Goal: Transaction & Acquisition: Purchase product/service

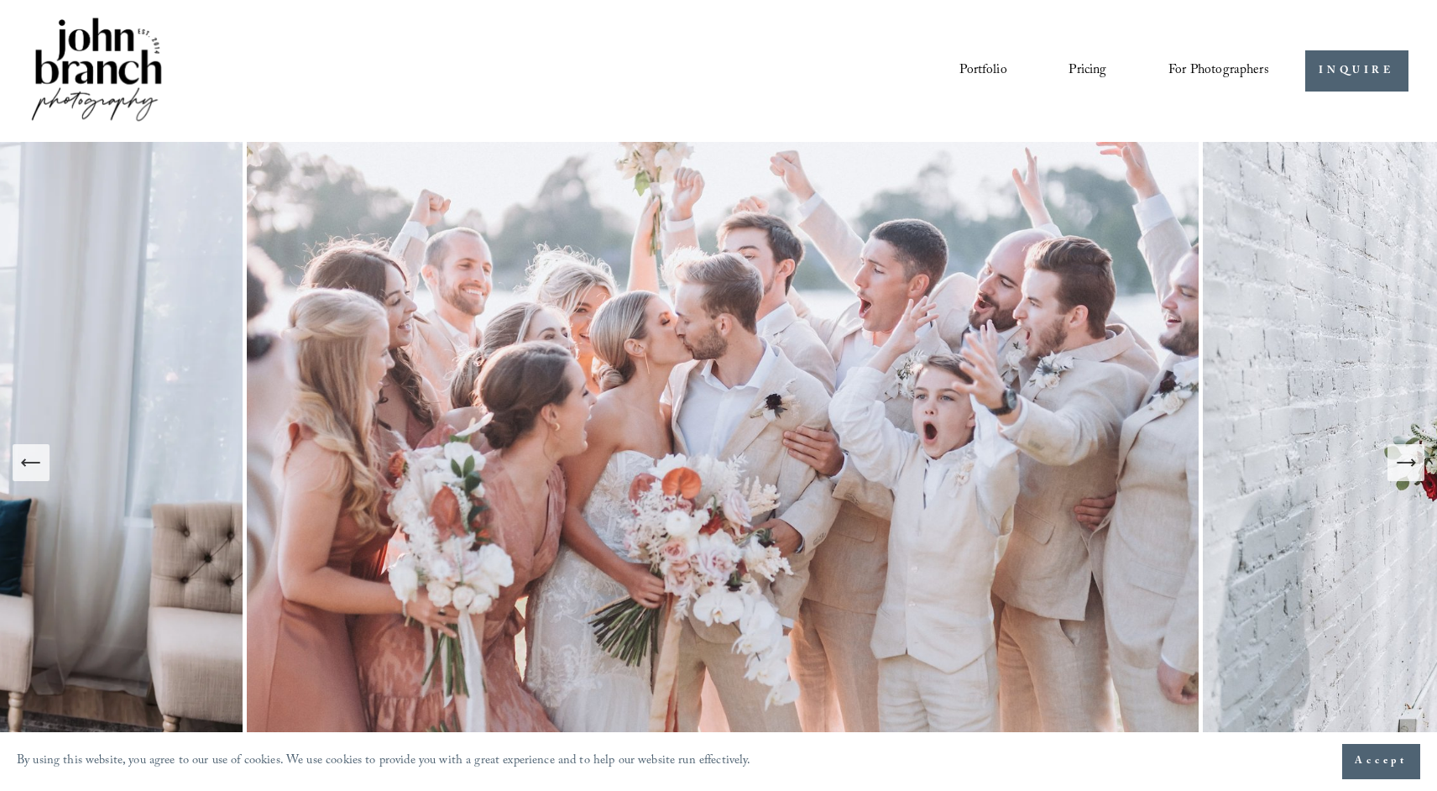
click at [0, 0] on span "Presets" at bounding box center [0, 0] width 0 height 0
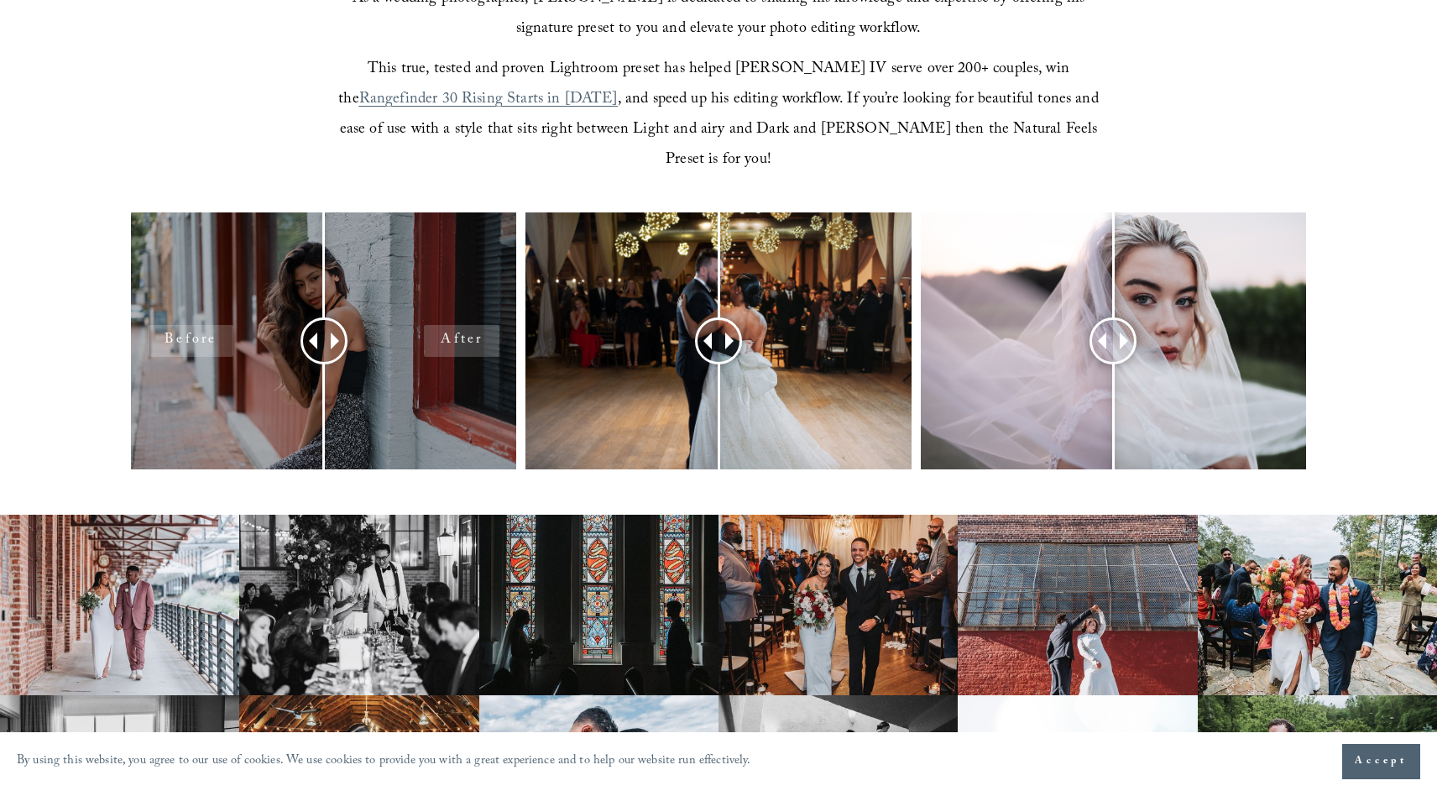
scroll to position [657, 0]
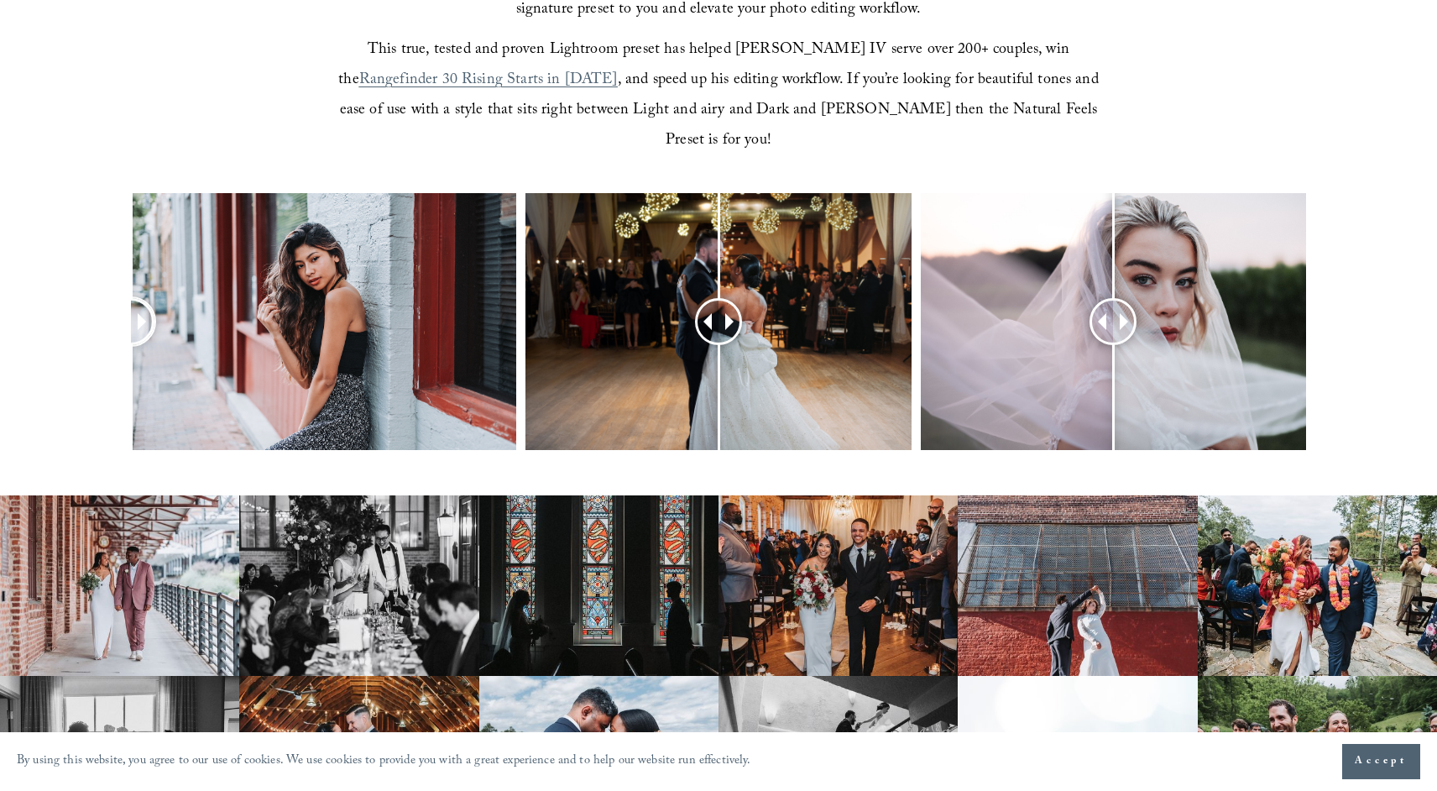
drag, startPoint x: 327, startPoint y: 306, endPoint x: 104, endPoint y: 315, distance: 223.5
click at [106, 316] on div at bounding box center [718, 343] width 1437 height 301
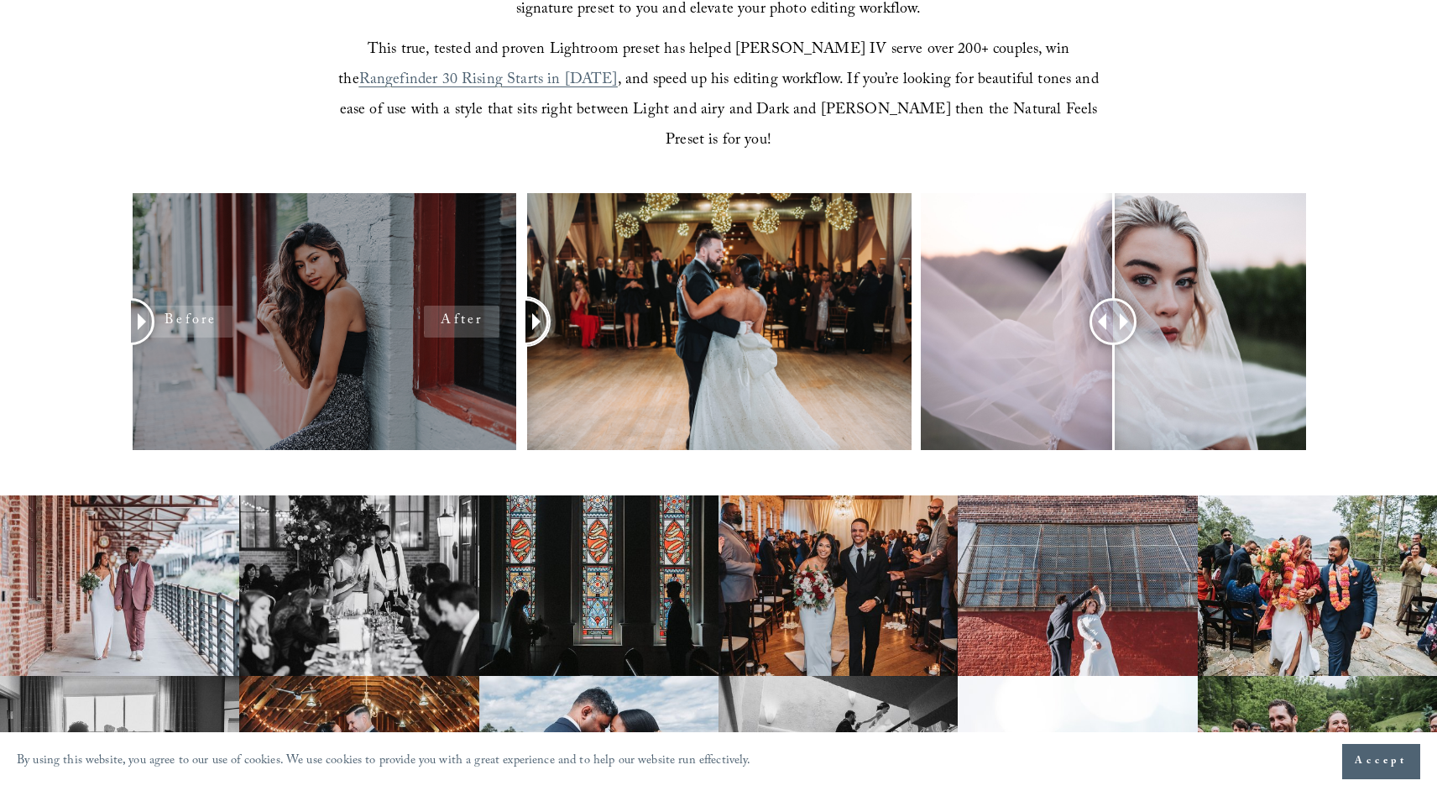
drag, startPoint x: 711, startPoint y: 281, endPoint x: 498, endPoint y: 327, distance: 218.2
click at [498, 327] on div at bounding box center [718, 343] width 1437 height 301
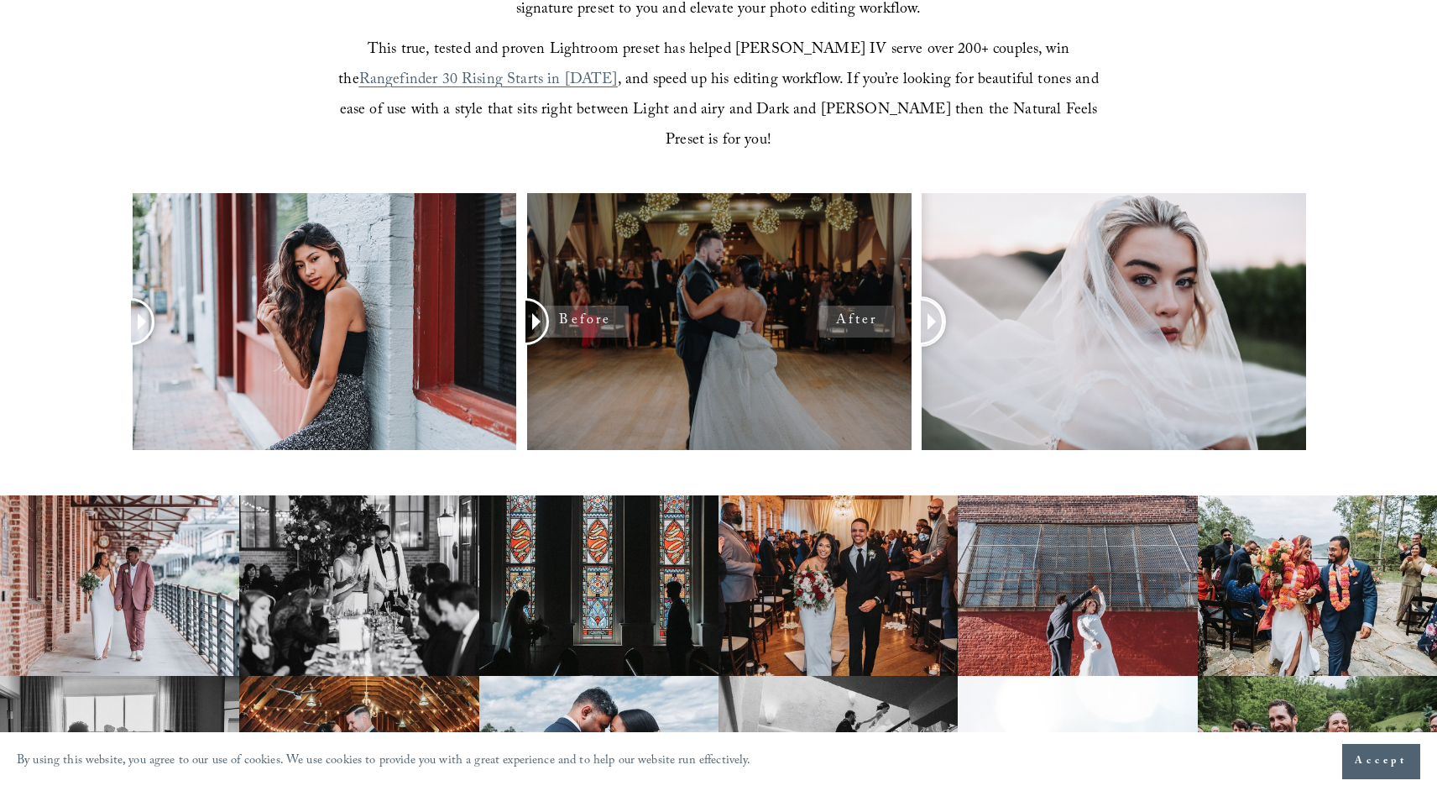
drag, startPoint x: 1102, startPoint y: 303, endPoint x: 821, endPoint y: 259, distance: 283.9
click at [821, 259] on div at bounding box center [718, 343] width 1437 height 301
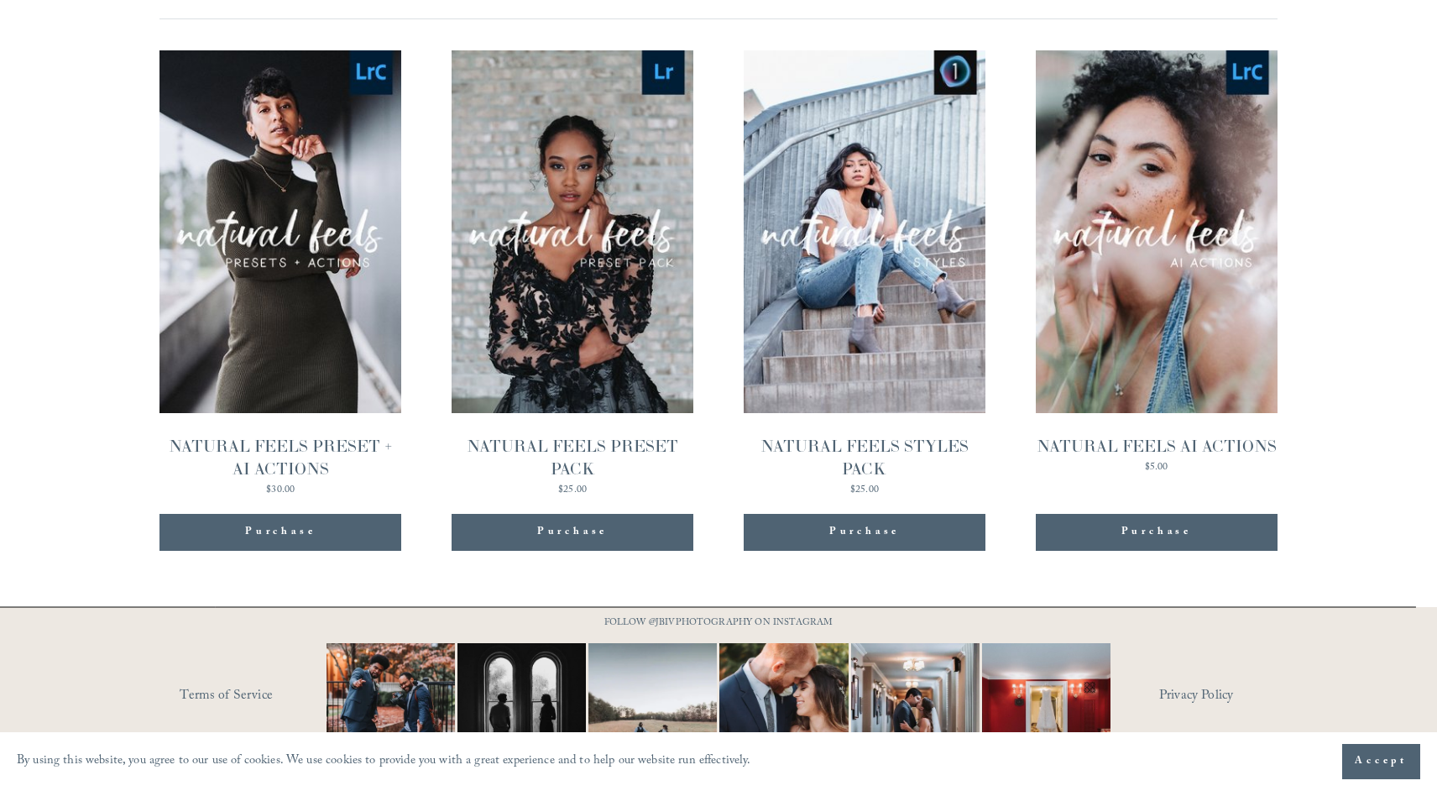
scroll to position [1784, 0]
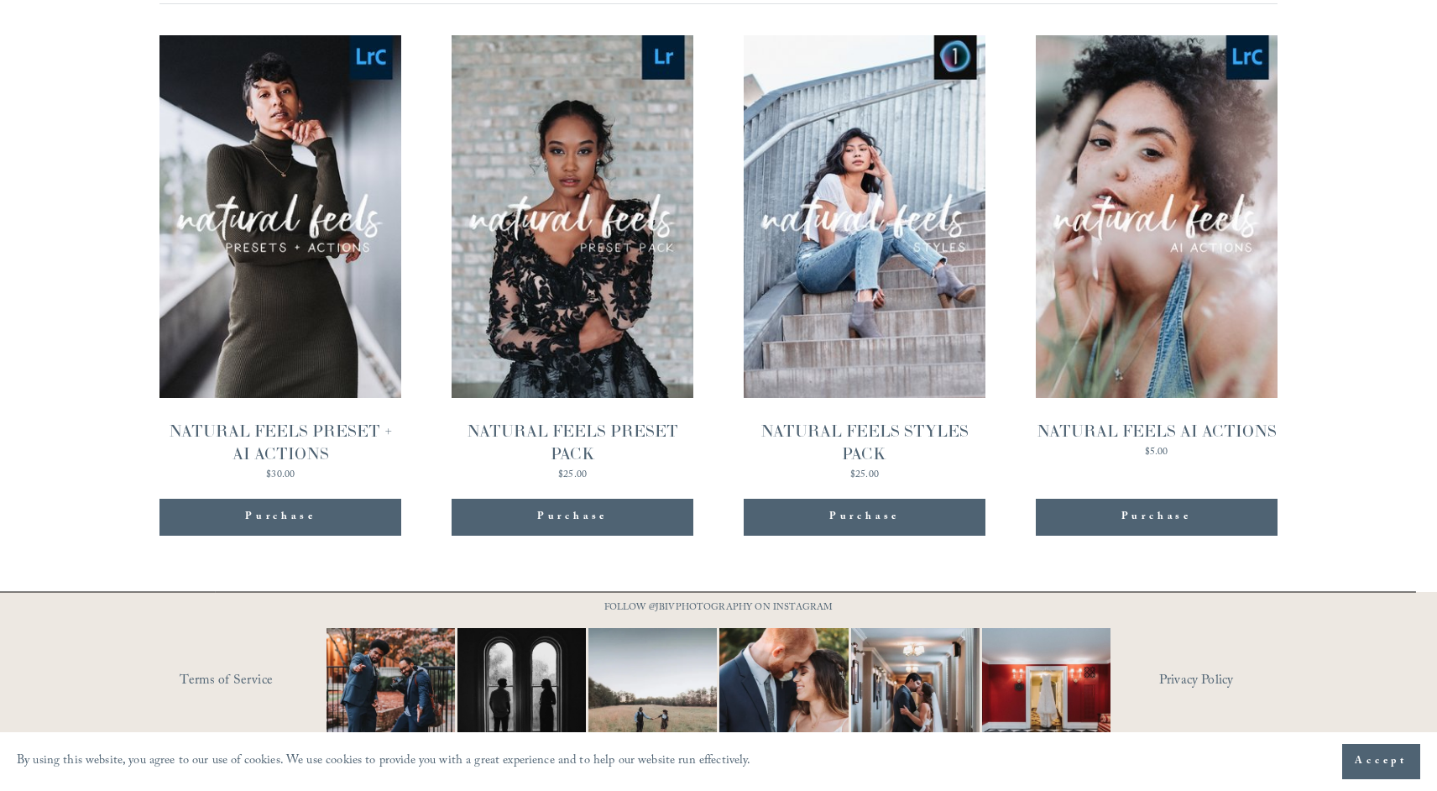
click at [293, 327] on link "Quick View NATURAL FEELS PRESET + AI ACTIONS $30.00" at bounding box center [281, 257] width 242 height 444
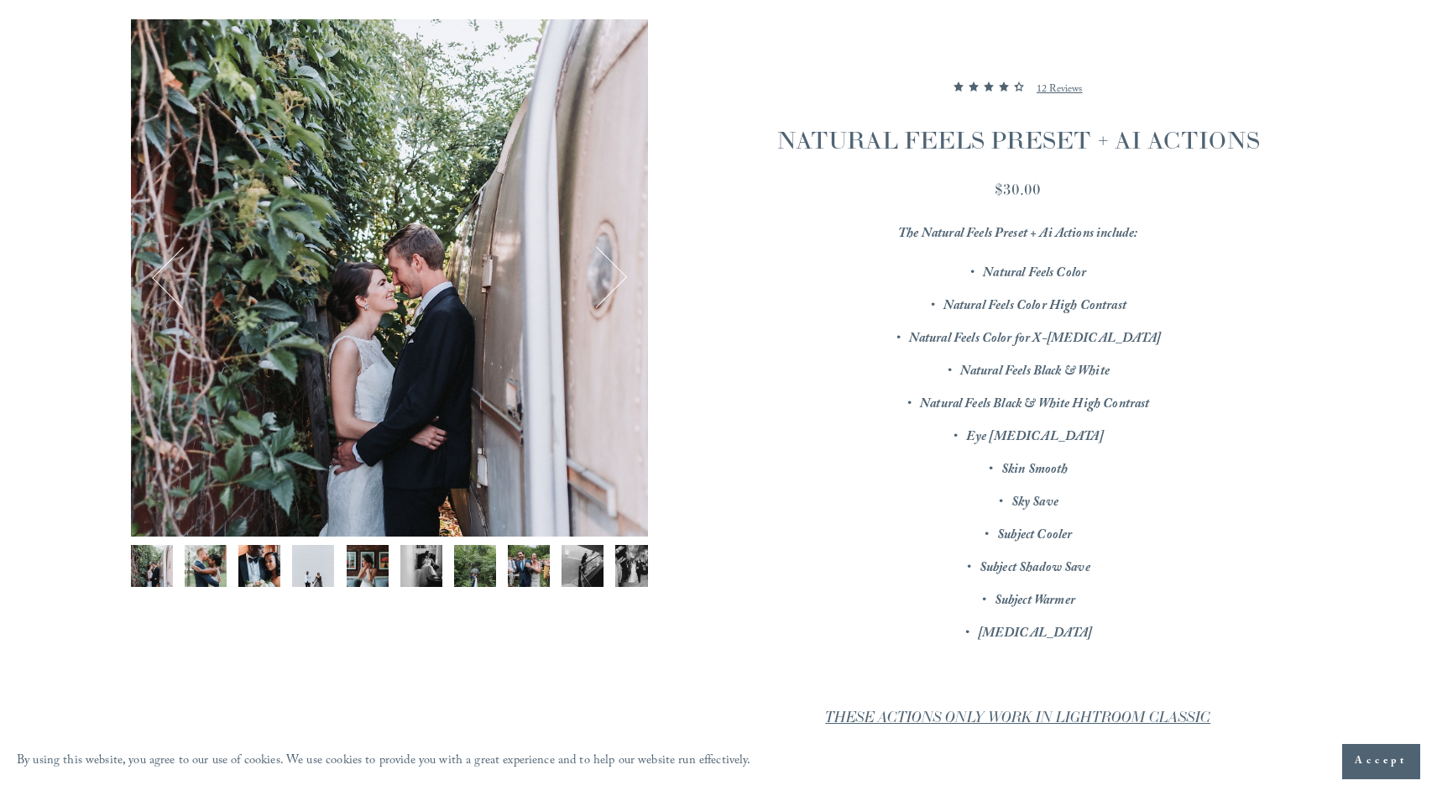
scroll to position [256, 0]
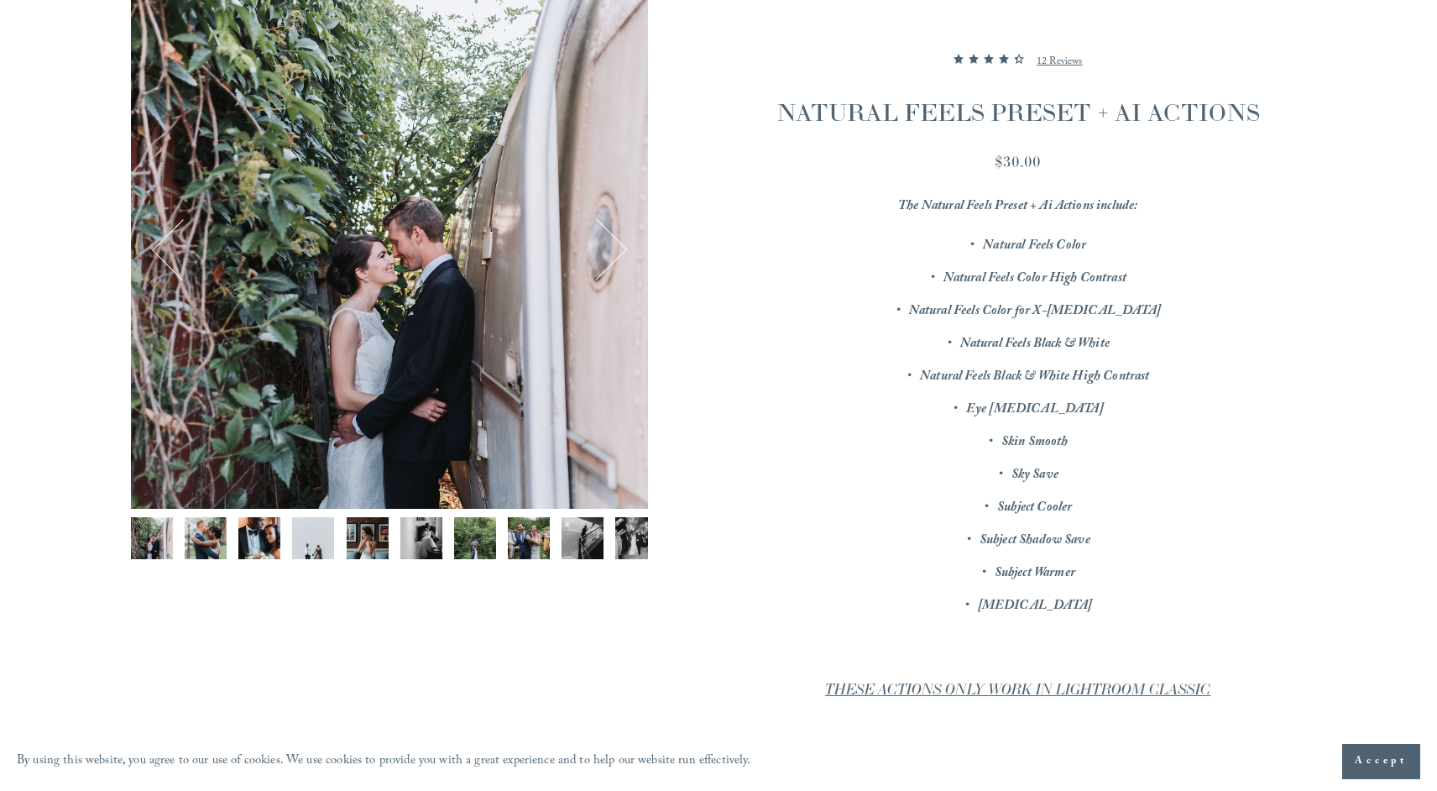
click at [158, 532] on img "Image 1 of 12" at bounding box center [152, 538] width 42 height 42
click at [217, 536] on img "Image 2 of 12" at bounding box center [206, 538] width 42 height 42
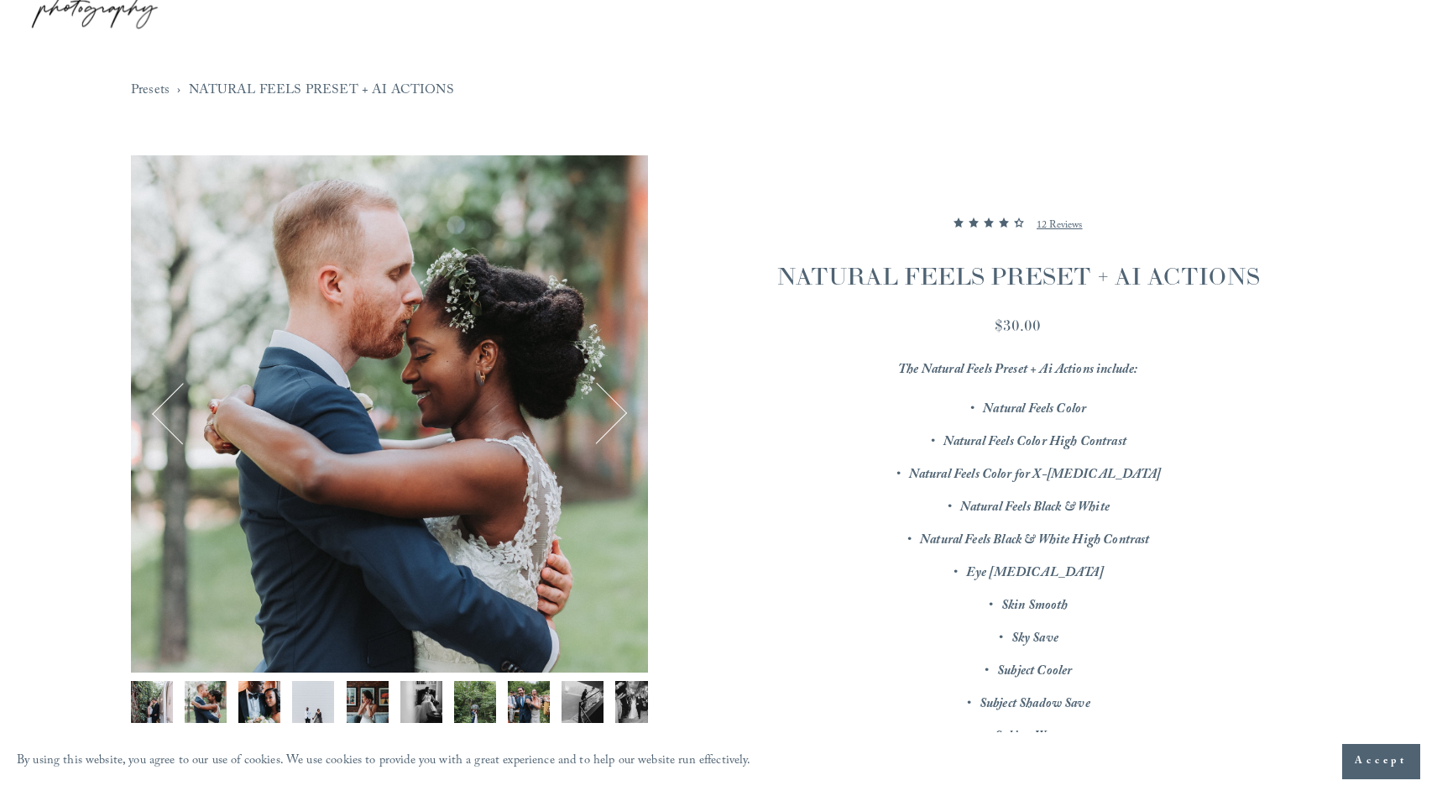
scroll to position [94, 0]
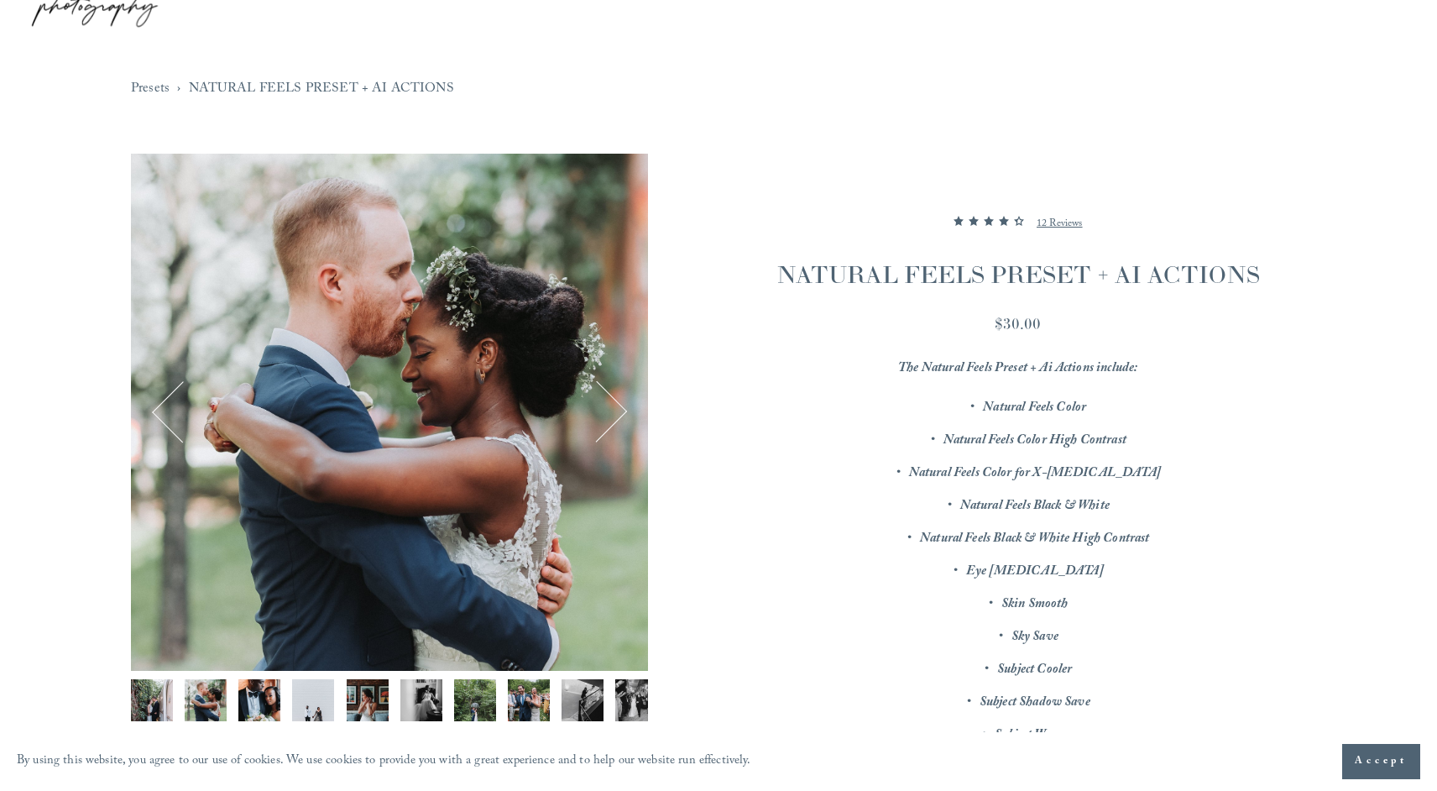
click at [615, 411] on button "Next" at bounding box center [597, 412] width 60 height 60
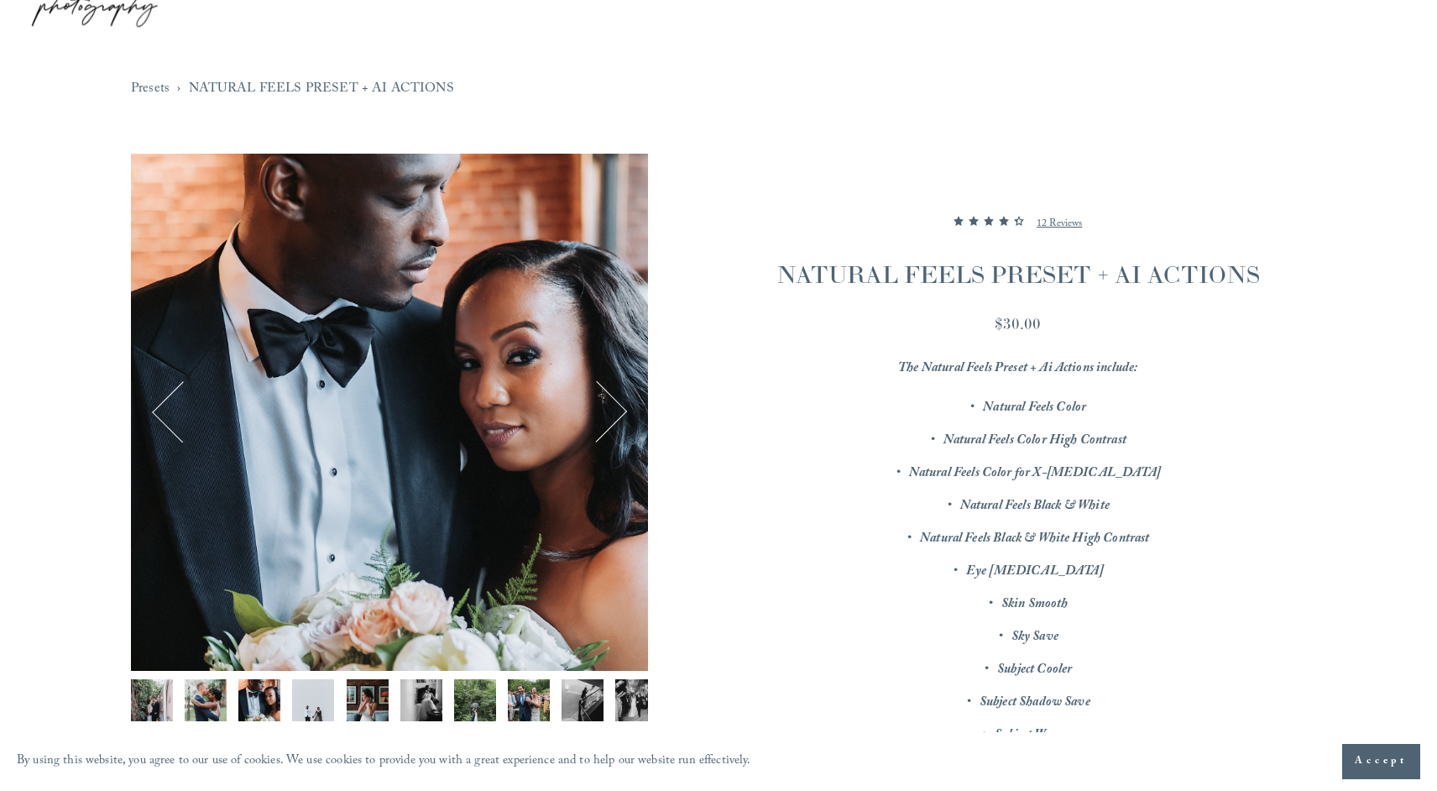
click at [615, 411] on button "Next" at bounding box center [597, 412] width 60 height 60
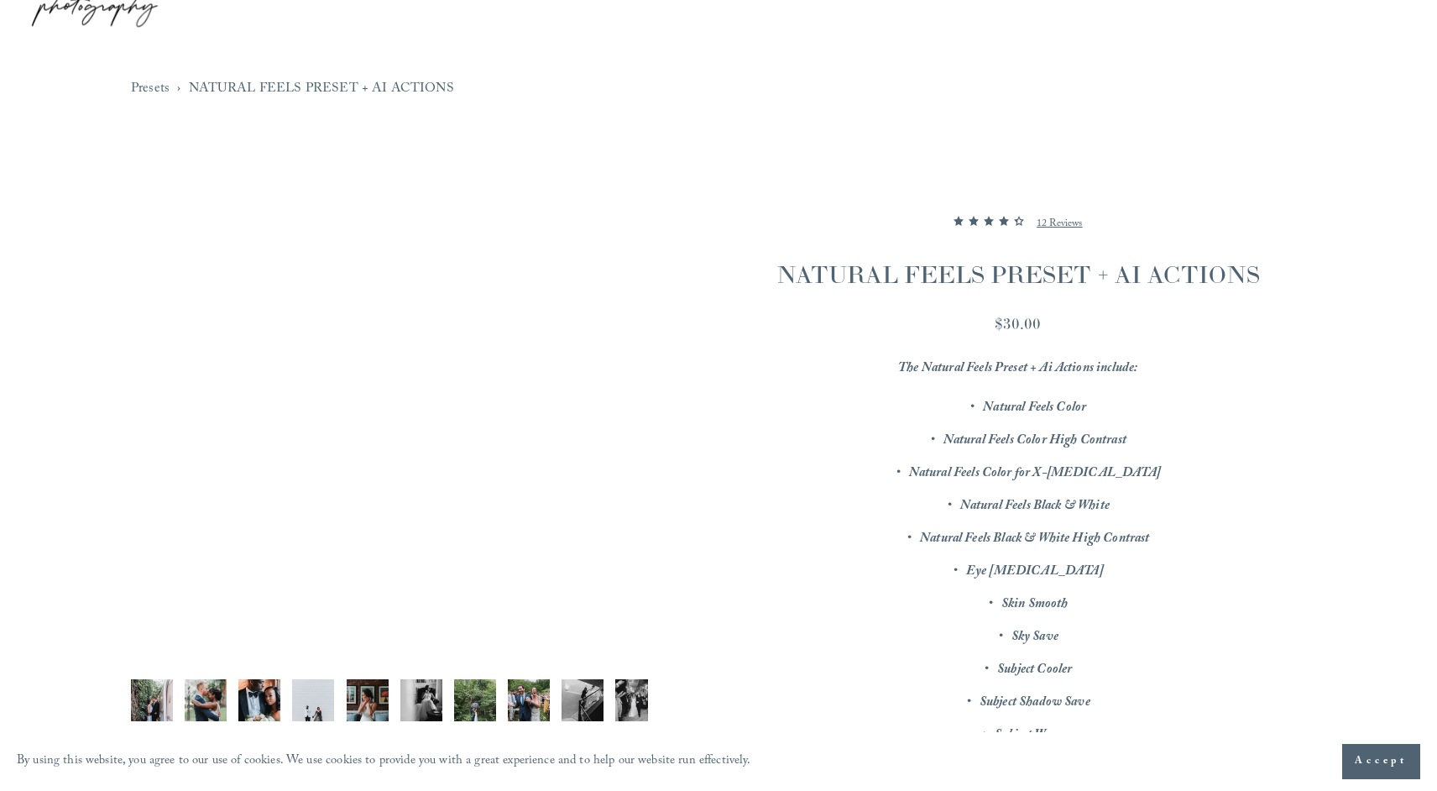
click at [575, 697] on img "Image 9 of 12" at bounding box center [583, 700] width 42 height 42
click at [520, 694] on img "Image 8 of 12" at bounding box center [529, 700] width 42 height 42
click at [490, 694] on img "Image 7 of 12" at bounding box center [475, 700] width 42 height 42
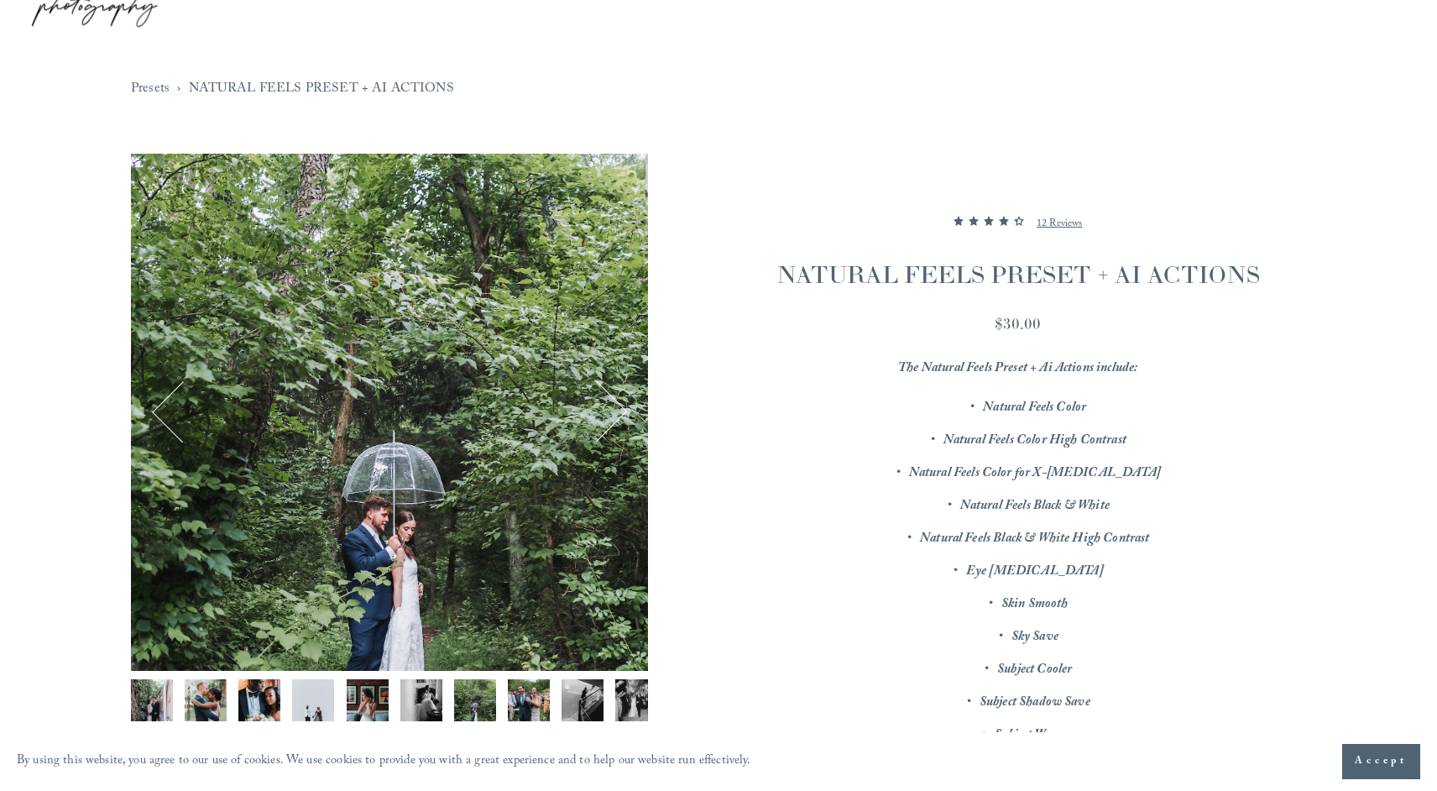
click at [533, 697] on img "Image 8 of 12" at bounding box center [529, 700] width 42 height 42
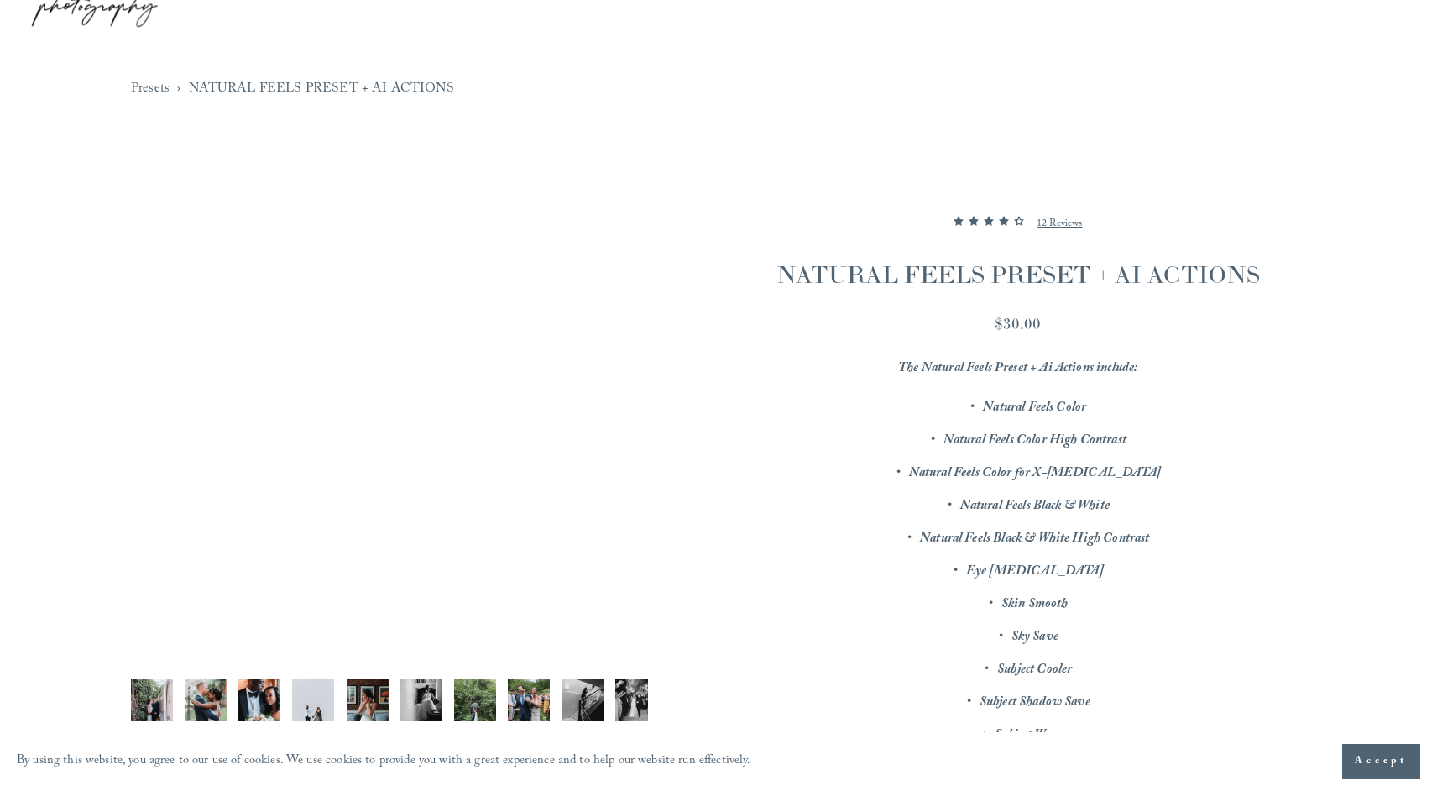
click at [592, 700] on img "Image 9 of 12" at bounding box center [583, 700] width 42 height 42
click at [630, 701] on img "Image 10 of 12" at bounding box center [636, 700] width 42 height 42
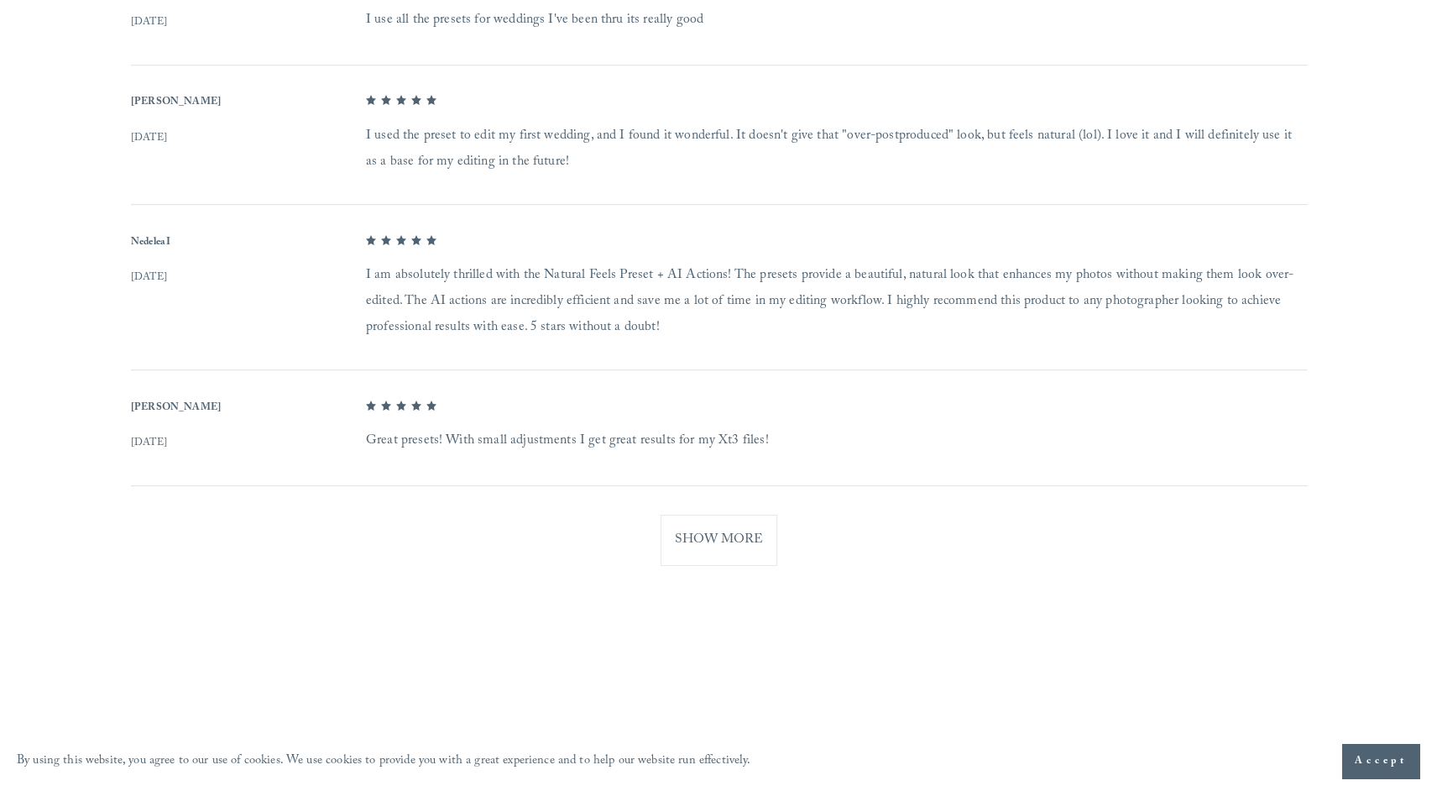
scroll to position [1653, 0]
click at [703, 550] on button "Show More" at bounding box center [719, 535] width 117 height 51
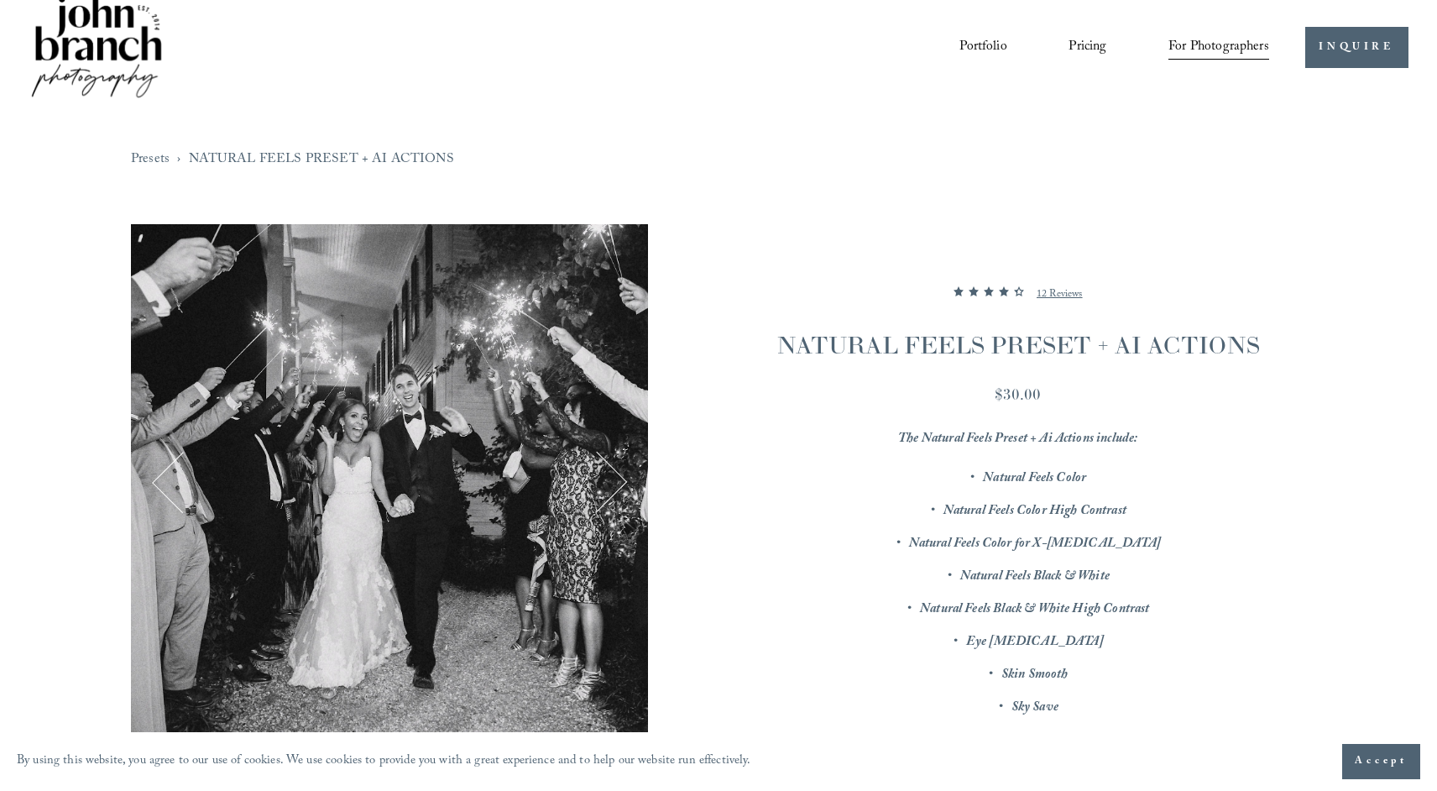
scroll to position [0, 0]
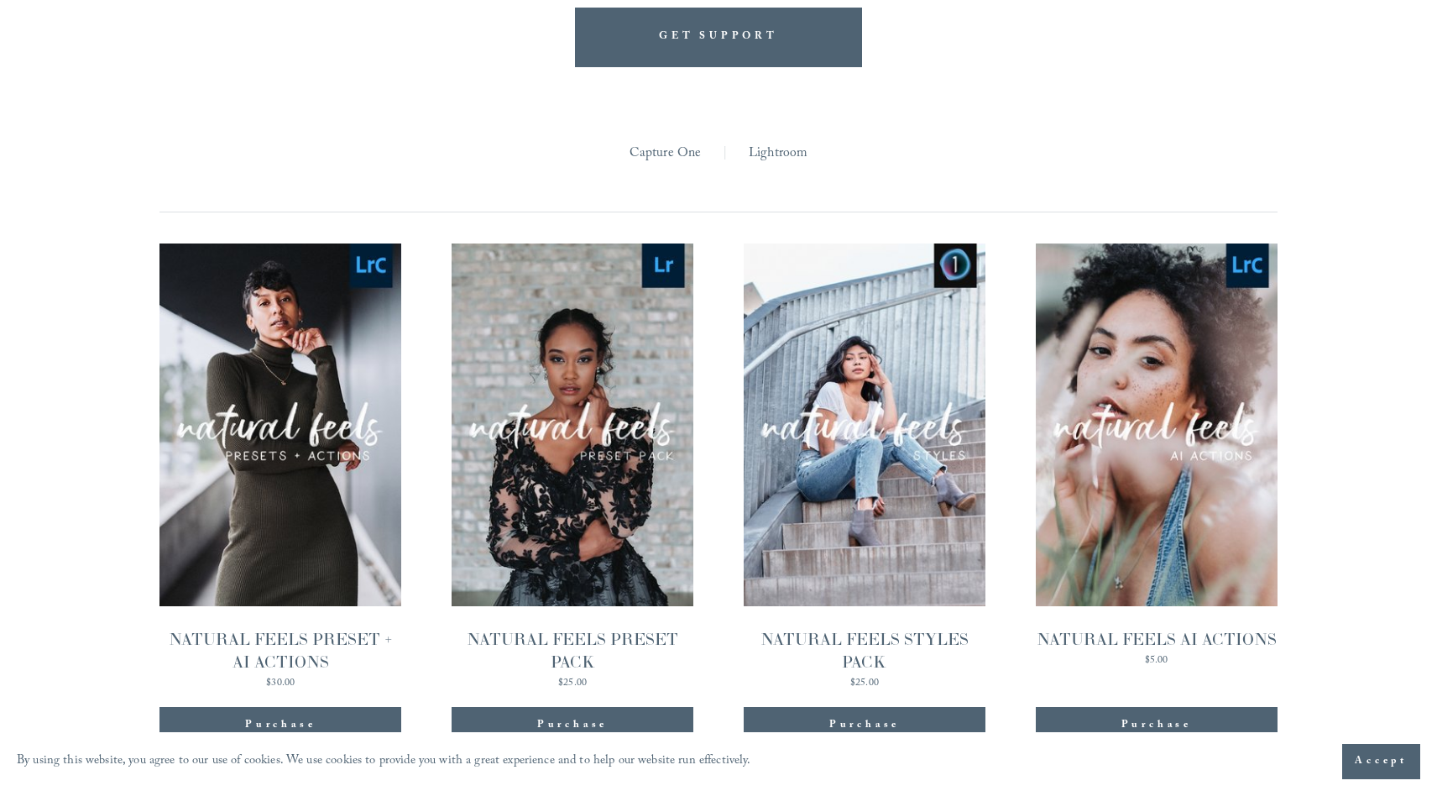
scroll to position [1577, 0]
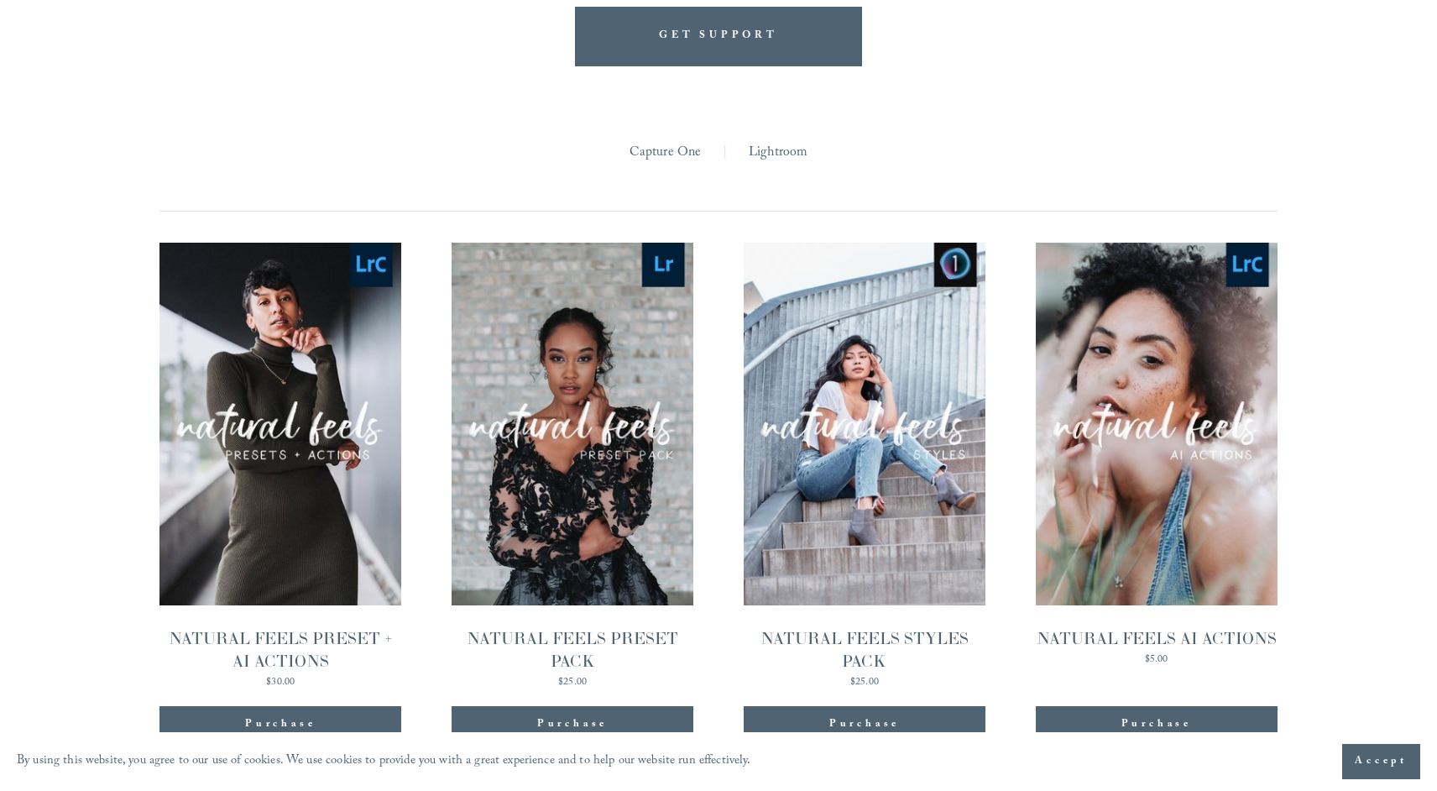
click at [608, 505] on link "Quick View NATURAL FEELS PRESET PACK $25.00" at bounding box center [573, 465] width 242 height 444
click at [563, 370] on span "Quick View" at bounding box center [572, 387] width 105 height 46
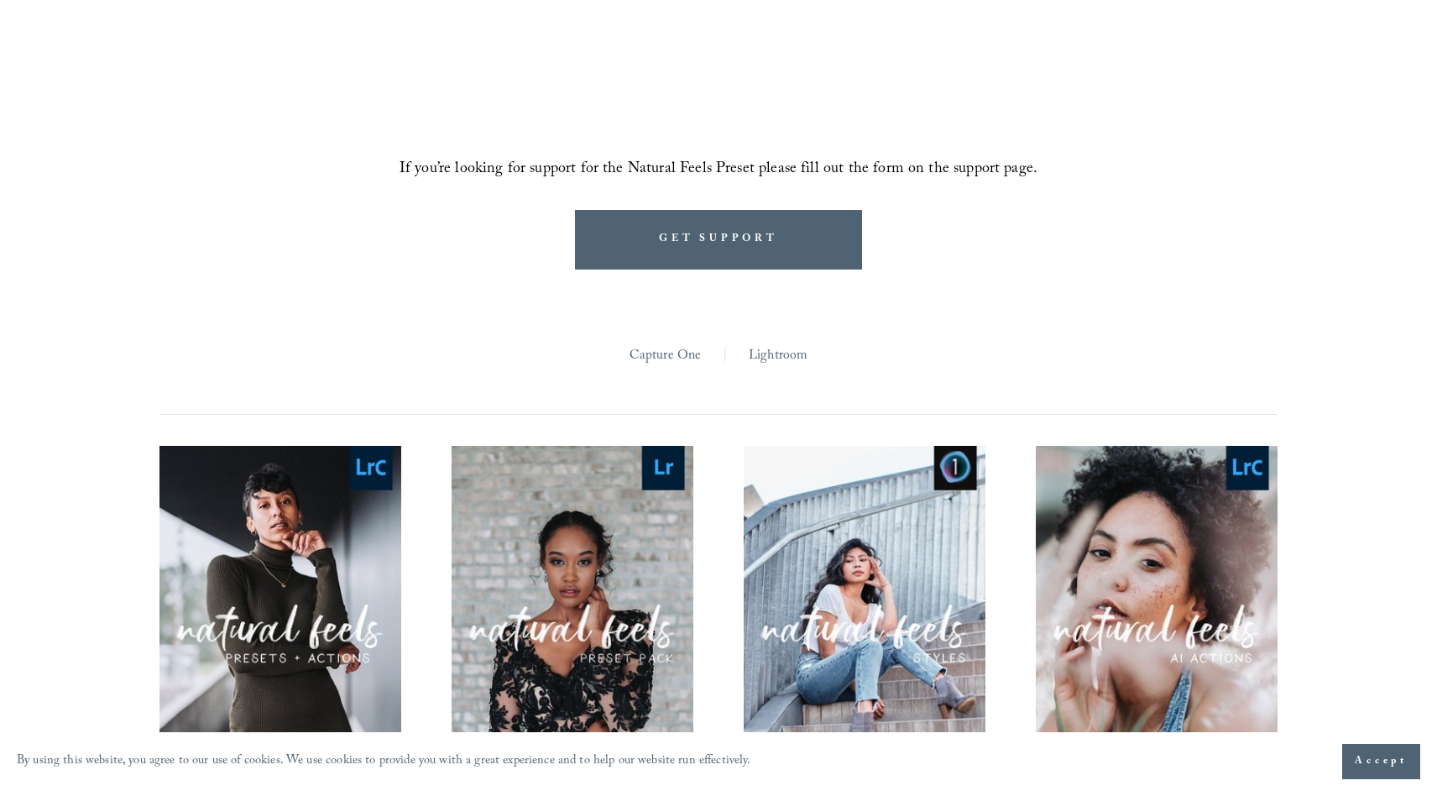
scroll to position [1264, 0]
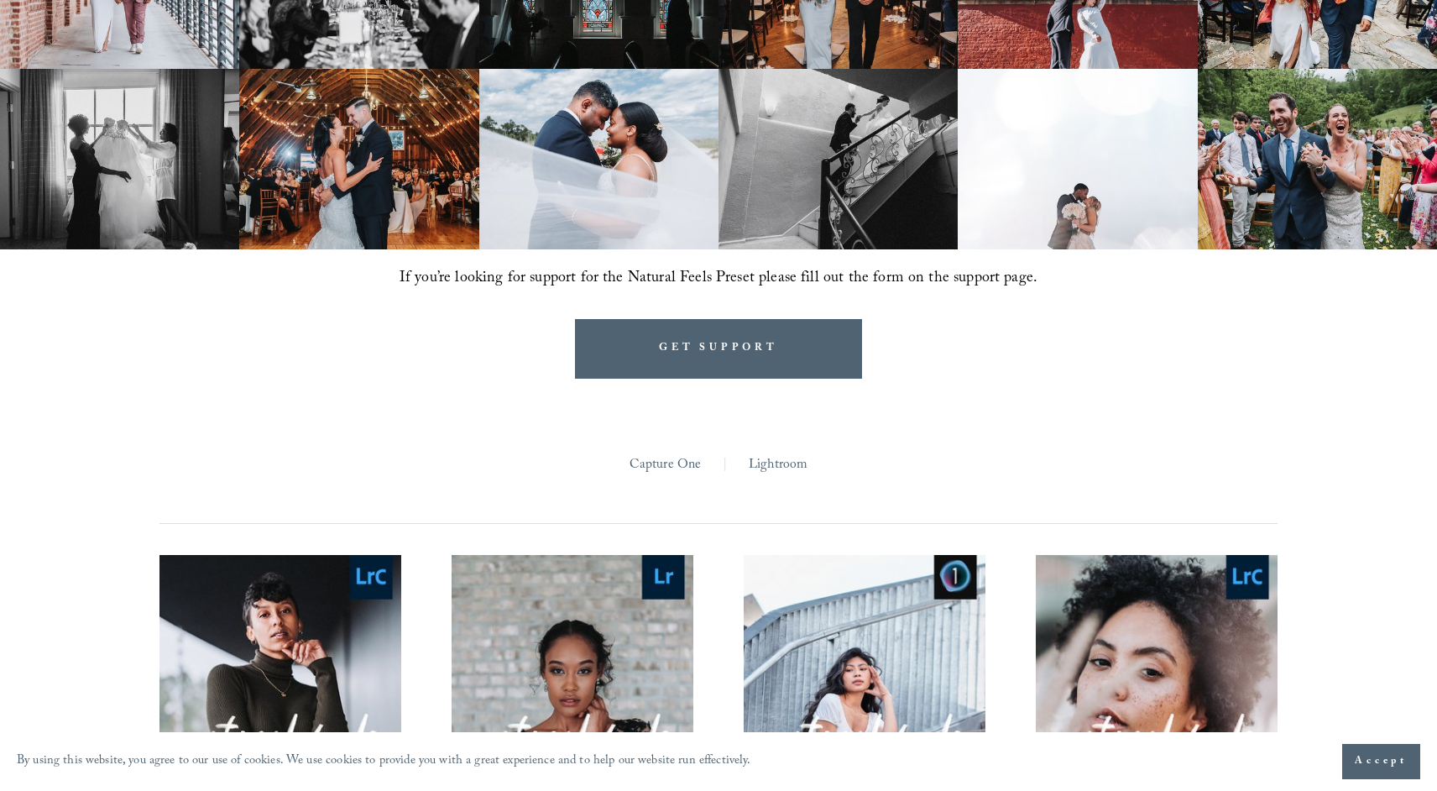
click at [769, 453] on link "Lightroom" at bounding box center [778, 466] width 59 height 26
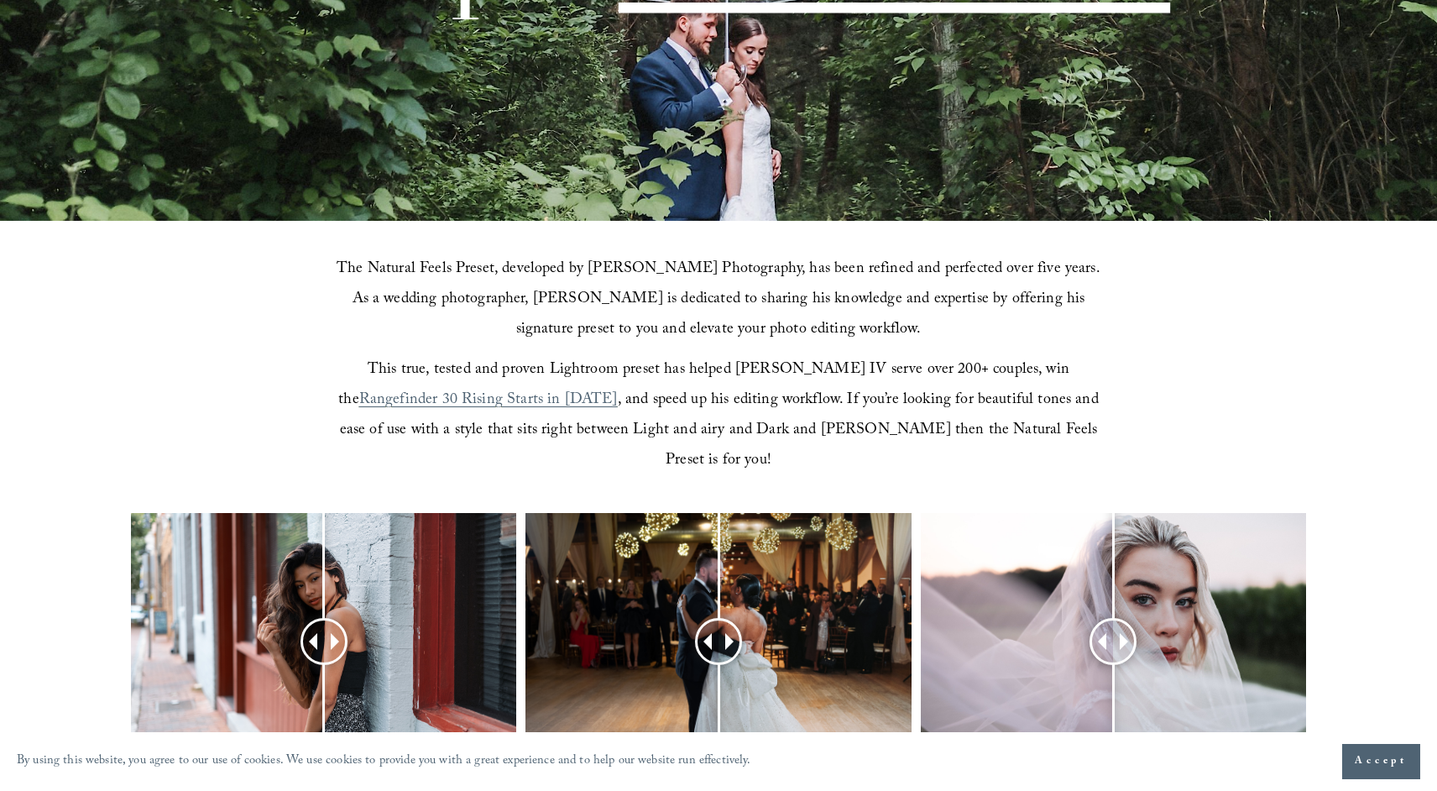
scroll to position [0, 0]
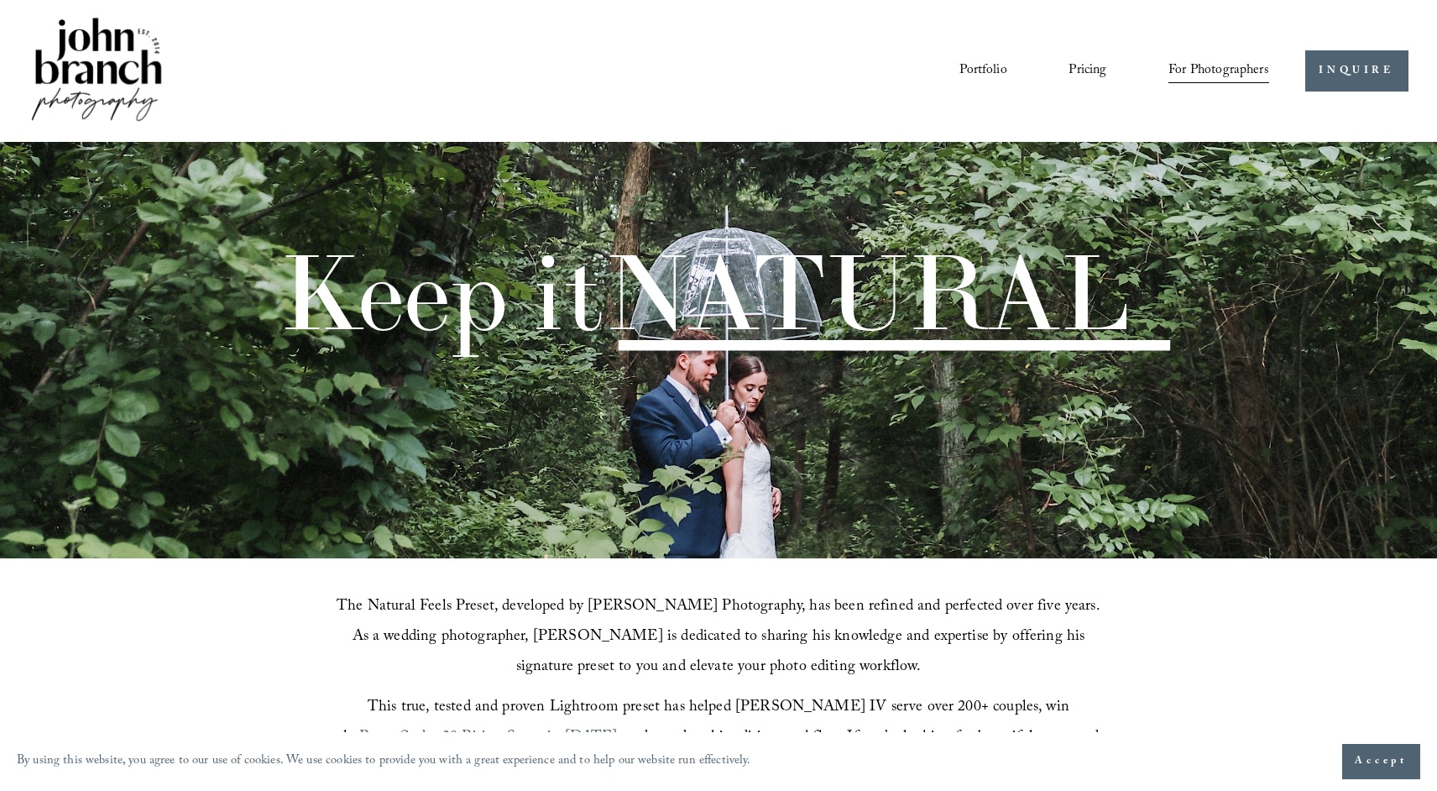
click at [1074, 68] on link "Pricing" at bounding box center [1088, 70] width 38 height 29
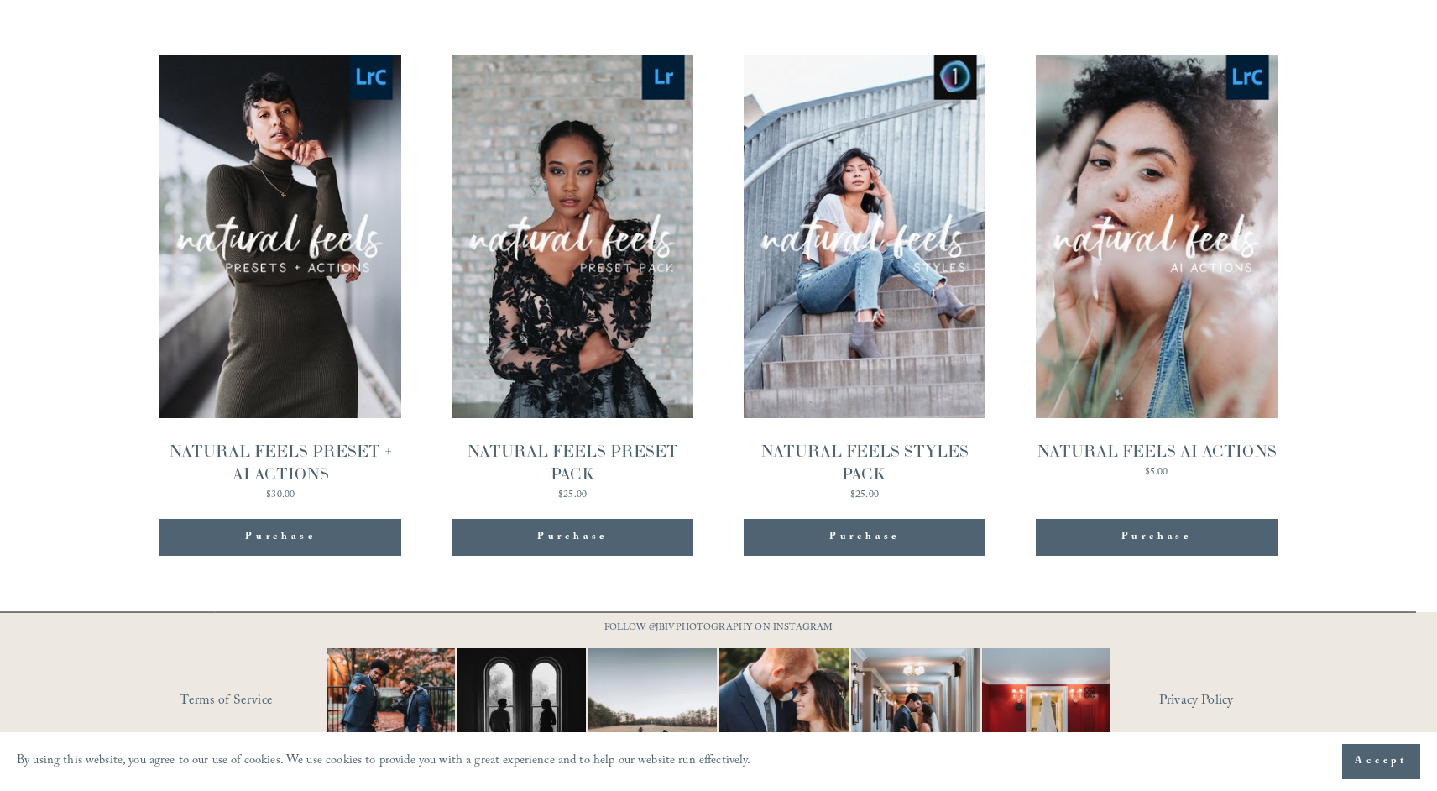
scroll to position [1784, 0]
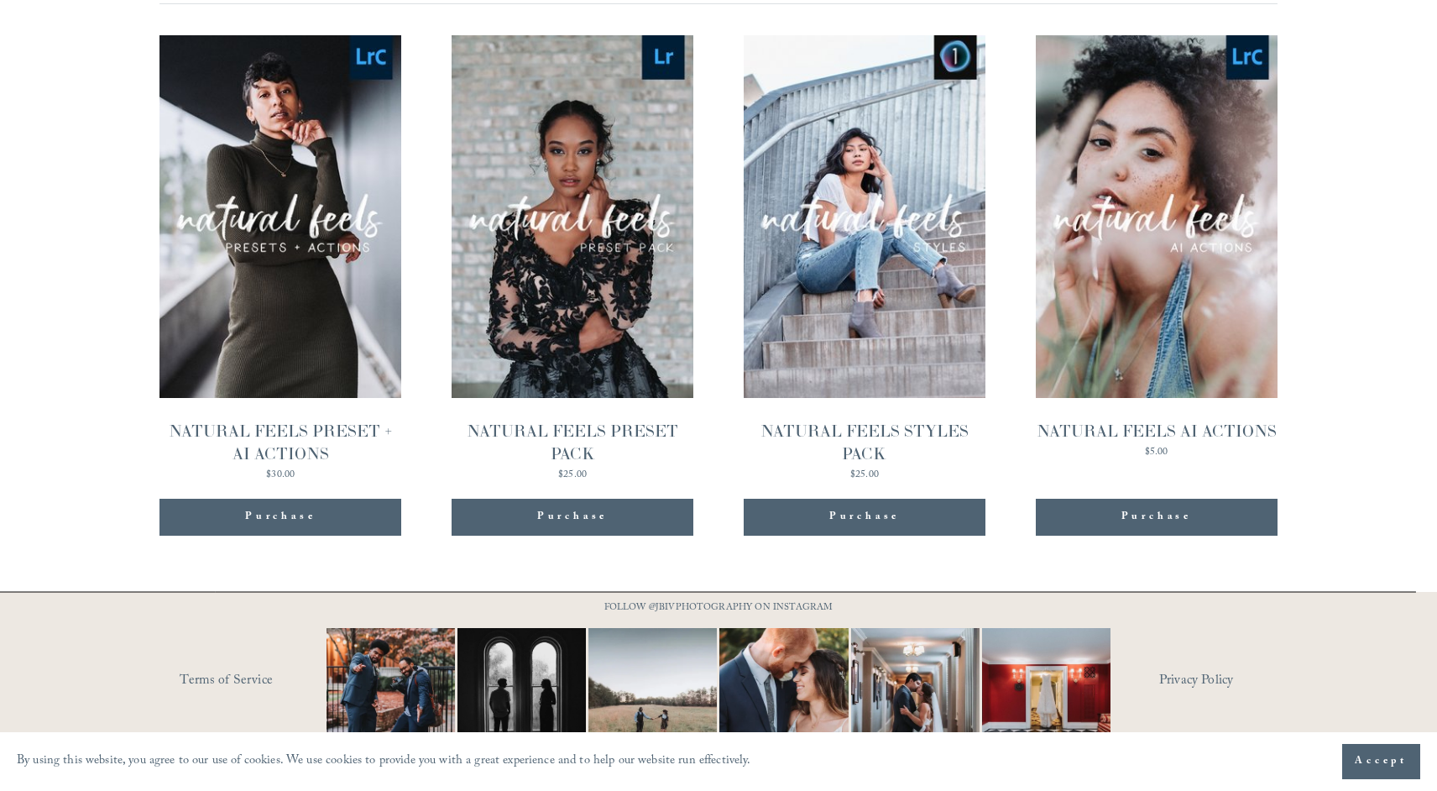
click at [725, 599] on p "FOLLOW @JBIVPHOTOGRAPHY ON INSTAGRAM" at bounding box center [719, 608] width 294 height 18
